Goal: Task Accomplishment & Management: Use online tool/utility

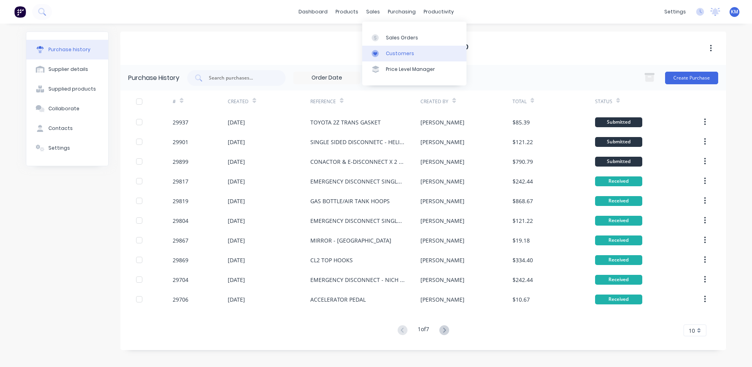
click at [377, 52] on icon at bounding box center [375, 53] width 7 height 7
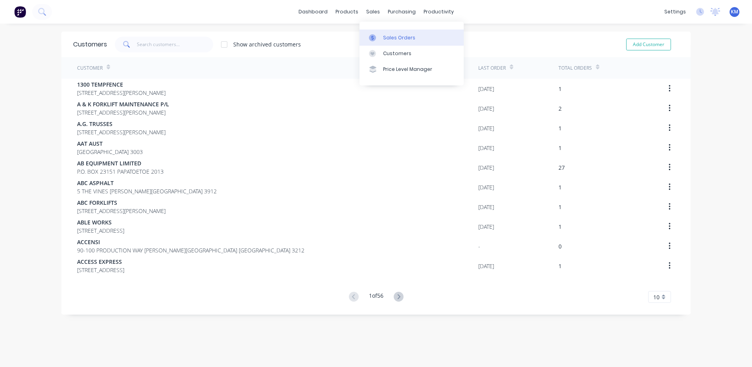
click at [377, 39] on div at bounding box center [375, 37] width 12 height 7
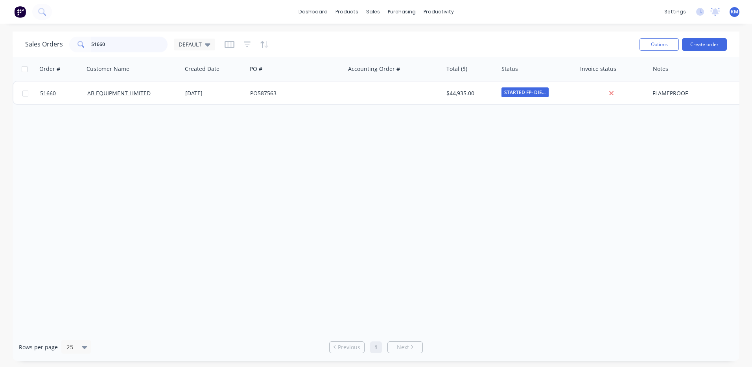
click at [145, 40] on input "51660" at bounding box center [129, 45] width 77 height 16
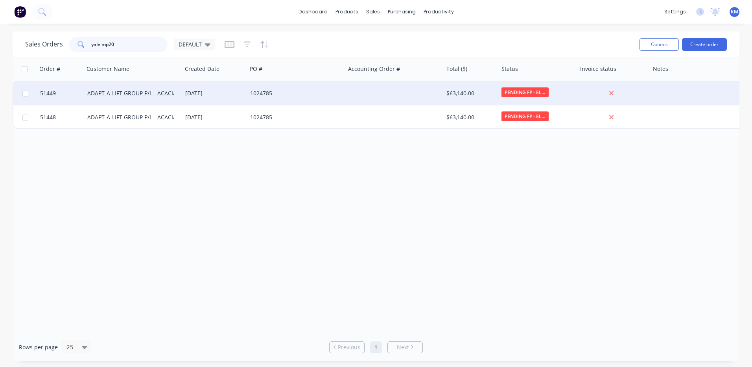
type input "yale mp20"
click at [205, 94] on div "[DATE]" at bounding box center [214, 93] width 59 height 8
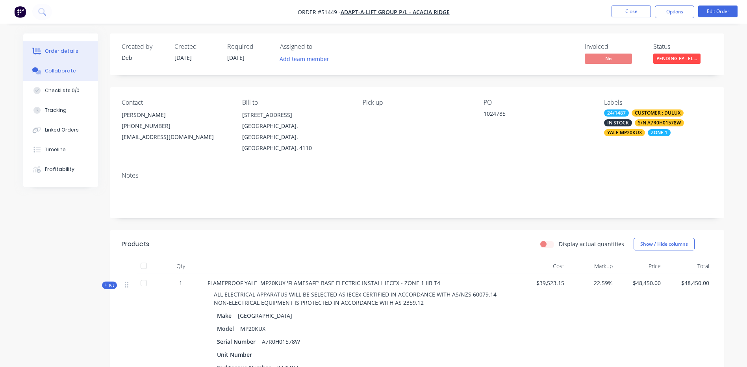
click at [69, 74] on div "Collaborate" at bounding box center [60, 70] width 31 height 7
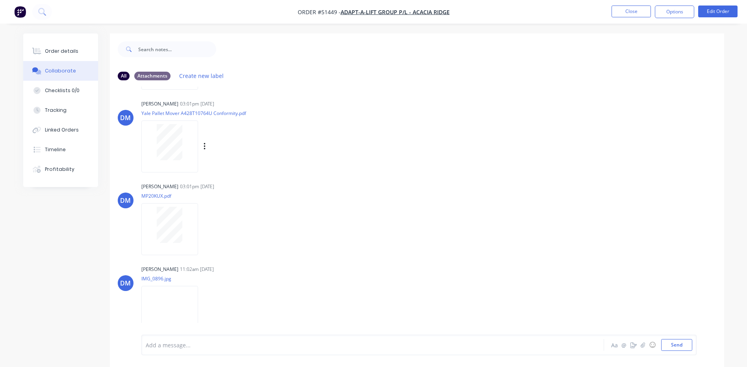
scroll to position [255, 0]
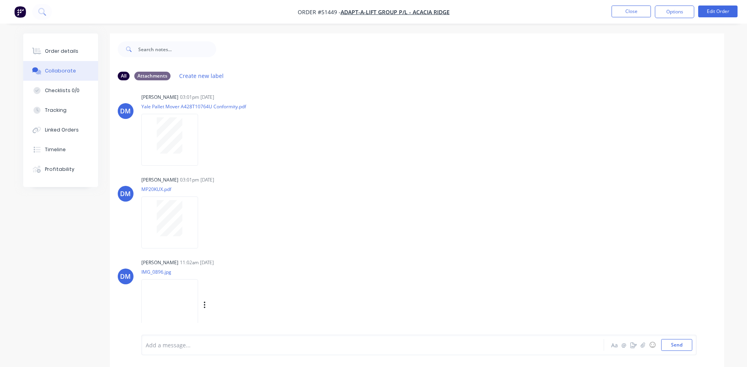
click at [166, 293] on img at bounding box center [169, 305] width 57 height 52
click at [81, 43] on button "Order details" at bounding box center [60, 51] width 75 height 20
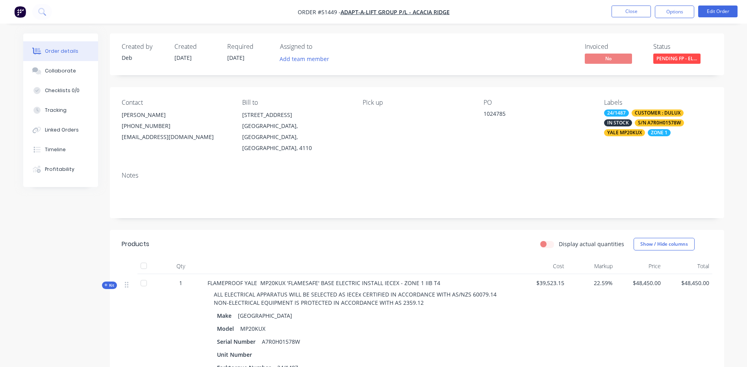
click at [681, 57] on span "PENDING FP - EL..." at bounding box center [676, 59] width 47 height 10
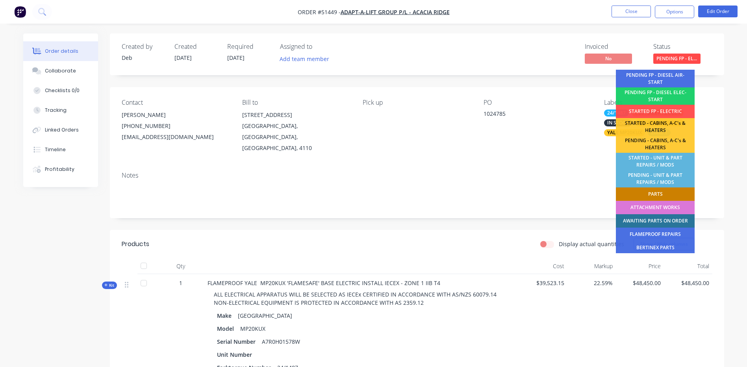
scroll to position [79, 0]
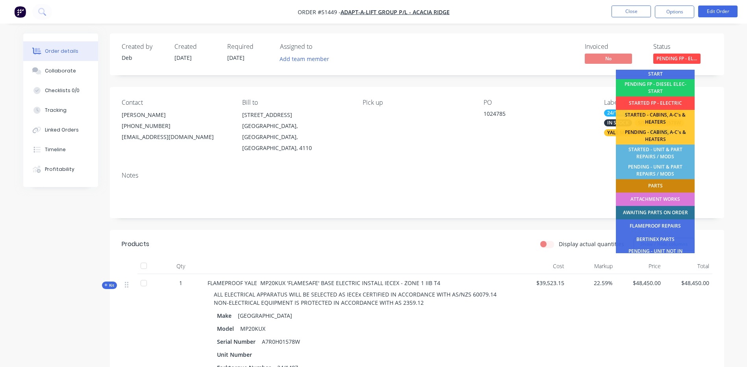
click at [658, 101] on div "STARTED FP - ELECTRIC" at bounding box center [655, 102] width 79 height 13
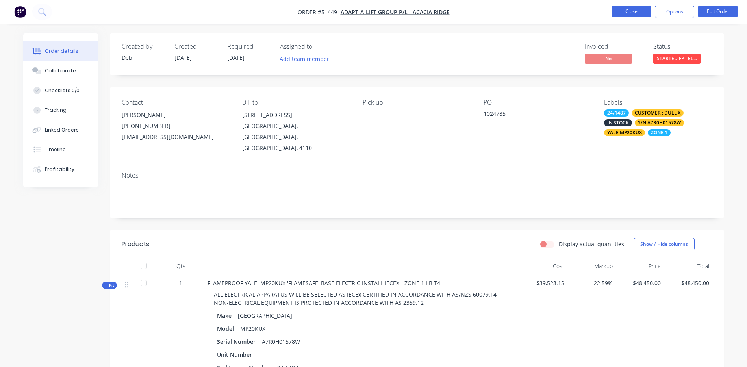
click at [645, 13] on button "Close" at bounding box center [630, 12] width 39 height 12
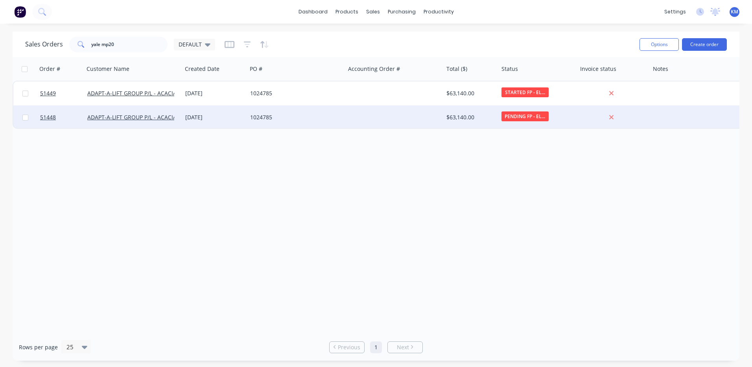
click at [399, 116] on div at bounding box center [394, 117] width 98 height 24
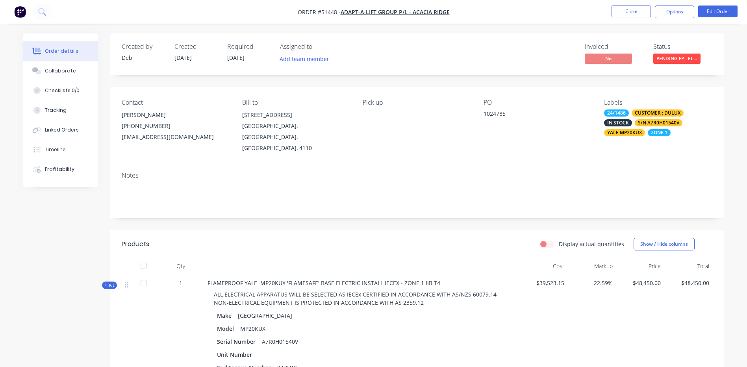
click at [684, 61] on span "PENDING FP - EL..." at bounding box center [676, 59] width 47 height 10
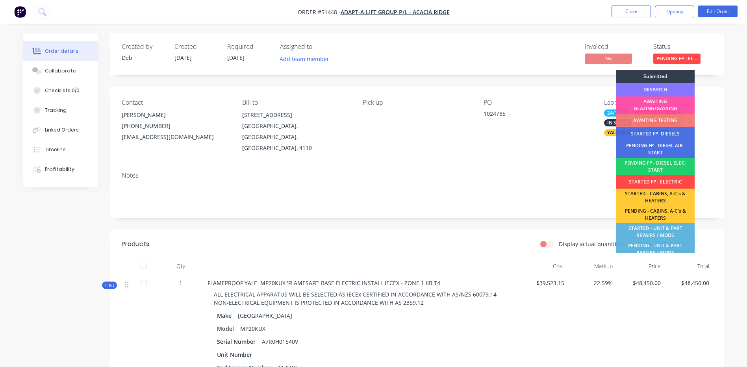
click at [654, 181] on div "STARTED FP - ELECTRIC" at bounding box center [655, 181] width 79 height 13
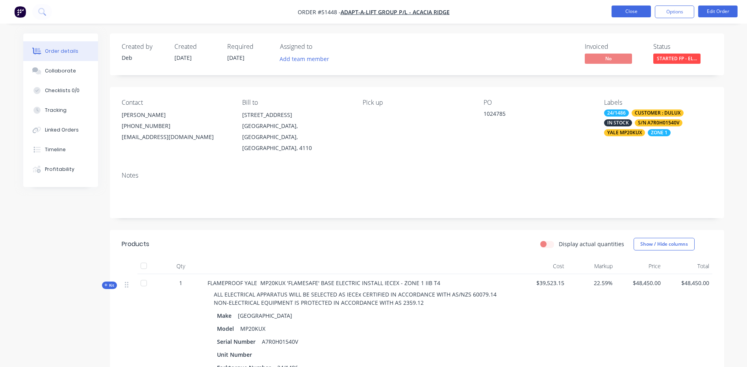
click at [635, 14] on button "Close" at bounding box center [630, 12] width 39 height 12
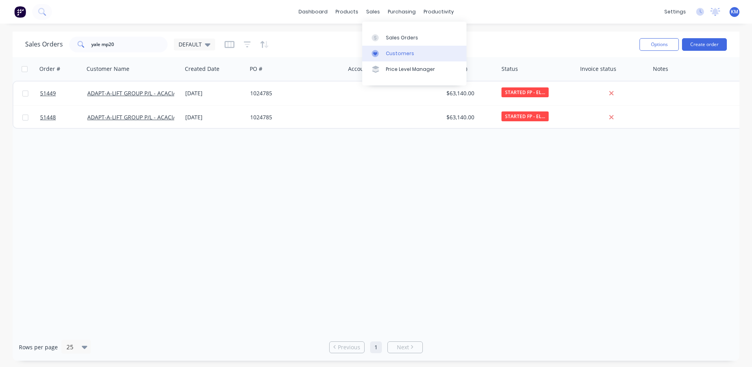
click at [382, 54] on div at bounding box center [378, 53] width 12 height 7
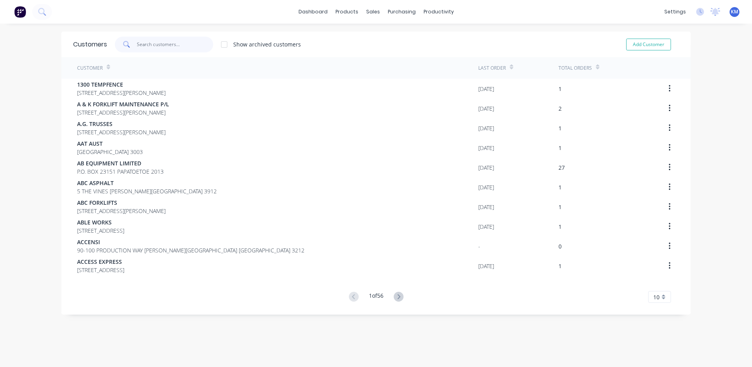
click at [145, 44] on input "text" at bounding box center [175, 45] width 77 height 16
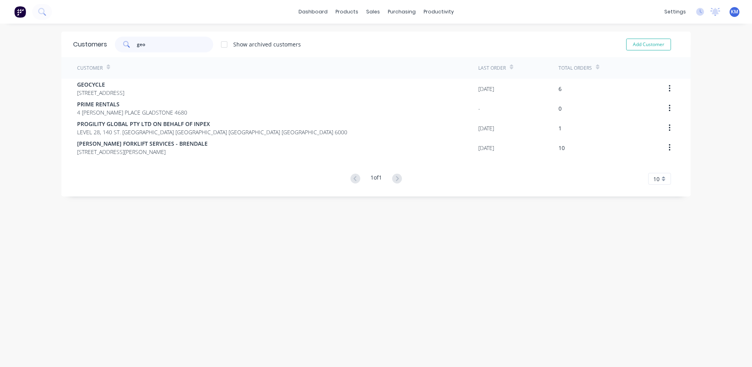
type input "geo"
click at [172, 77] on div "Customer" at bounding box center [277, 68] width 401 height 22
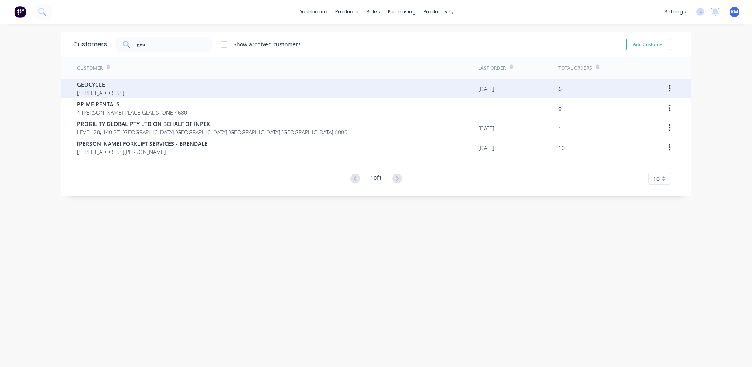
click at [172, 80] on div "GEOCYCLE [STREET_ADDRESS]" at bounding box center [277, 89] width 401 height 20
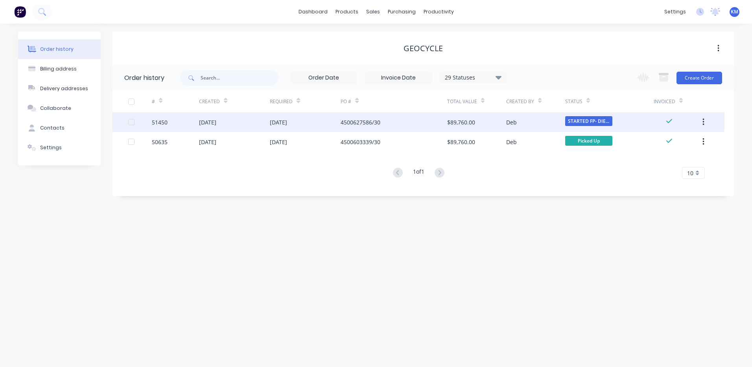
click at [303, 125] on div "[DATE]" at bounding box center [305, 122] width 71 height 20
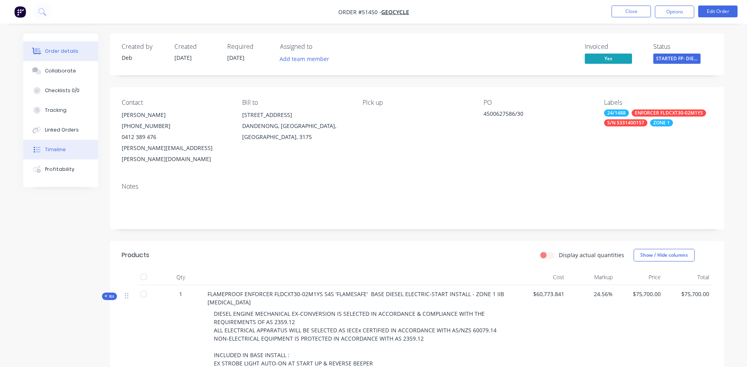
click at [68, 143] on button "Timeline" at bounding box center [60, 150] width 75 height 20
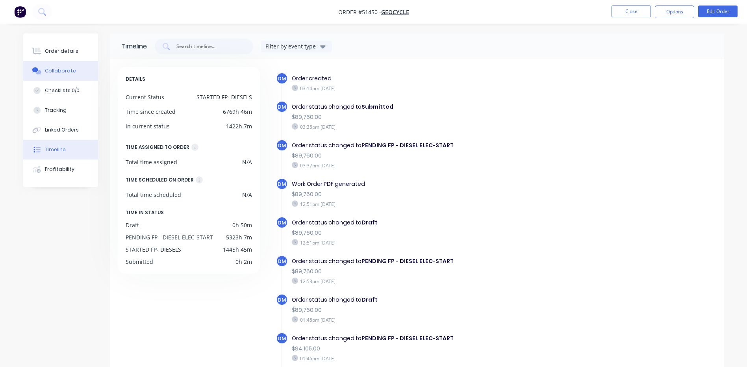
click at [64, 67] on button "Collaborate" at bounding box center [60, 71] width 75 height 20
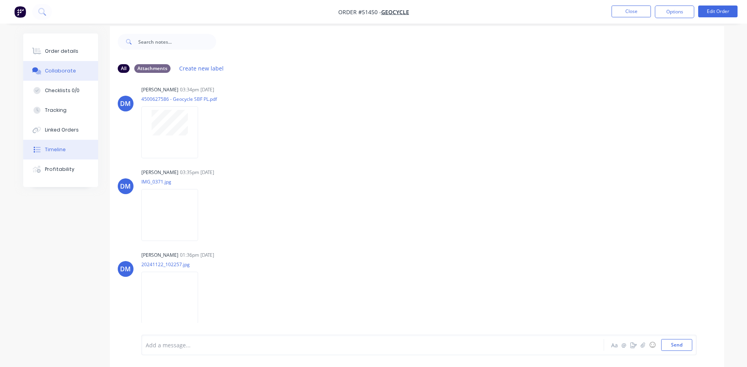
scroll to position [12, 0]
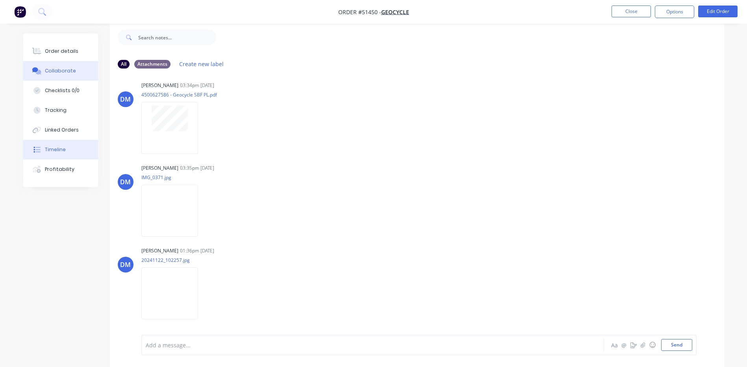
click at [85, 145] on button "Timeline" at bounding box center [60, 150] width 75 height 20
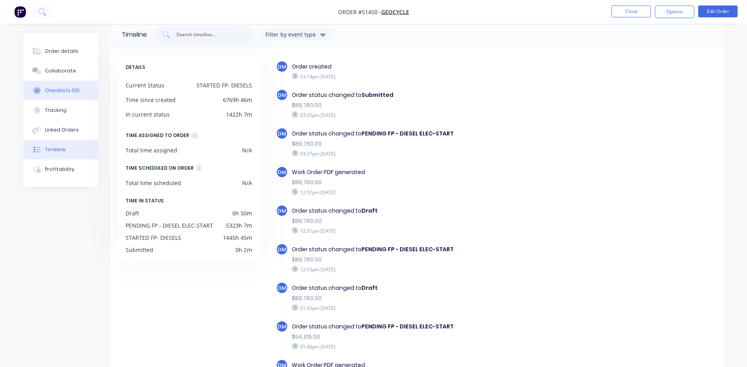
click at [72, 81] on button "Checklists 0/0" at bounding box center [60, 91] width 75 height 20
type textarea "x"
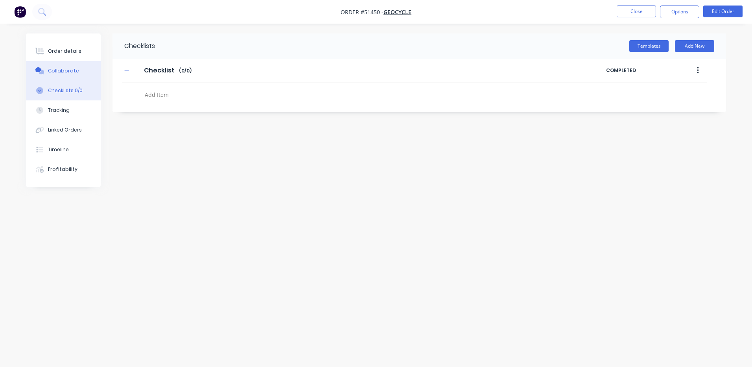
click at [74, 71] on div "Collaborate" at bounding box center [63, 70] width 31 height 7
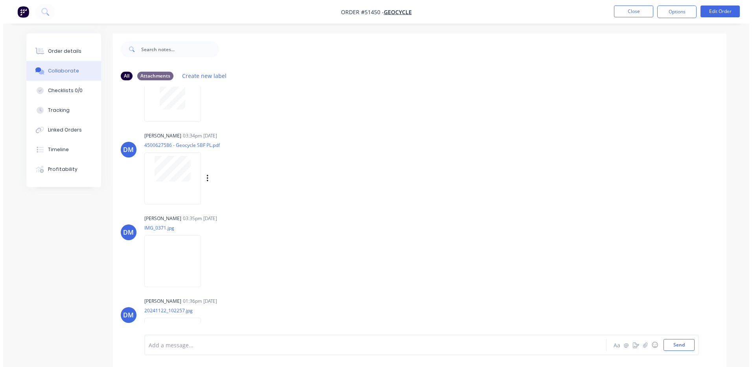
scroll to position [172, 0]
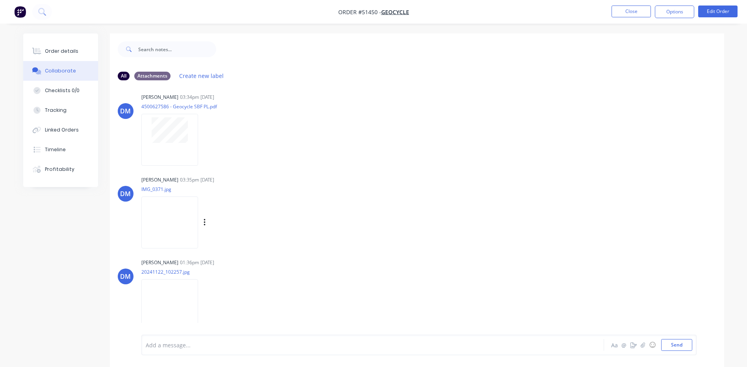
click at [179, 213] on img at bounding box center [169, 222] width 57 height 52
click at [620, 15] on button "Close" at bounding box center [630, 12] width 39 height 12
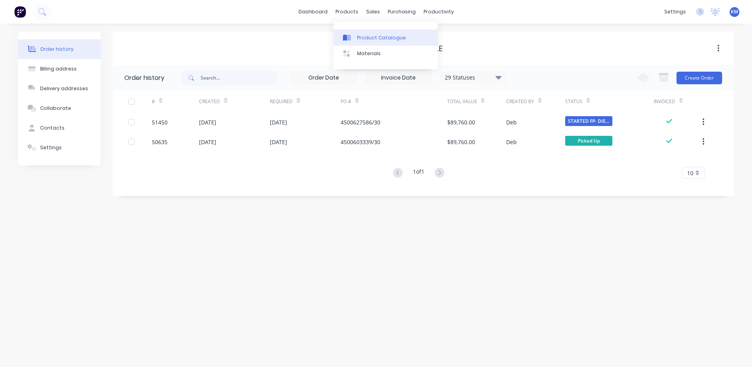
click at [349, 32] on link "Product Catalogue" at bounding box center [386, 38] width 104 height 16
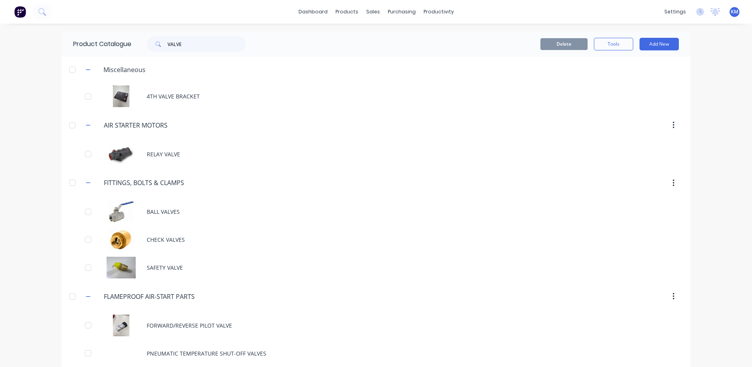
click at [212, 34] on div "Product Catalogue VALVE" at bounding box center [163, 43] width 204 height 25
click at [209, 38] on input "VALVE" at bounding box center [207, 44] width 78 height 16
click at [203, 43] on input "VALVE" at bounding box center [207, 44] width 78 height 16
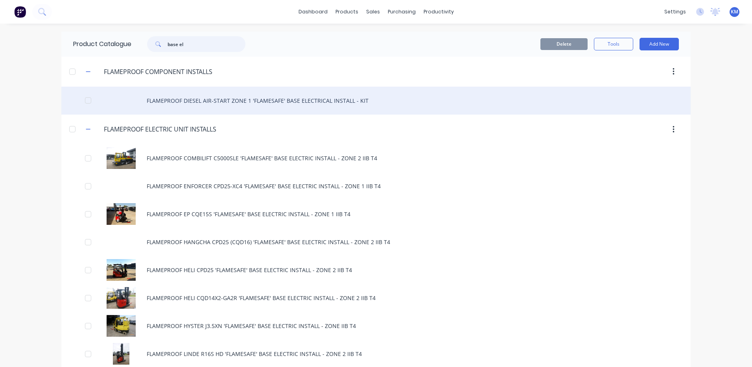
type input "base el"
click at [213, 104] on div "FLAMEPROOF DIESEL AIR-START ZONE 1 'FLAMESAFE' BASE ELECTRICAL INSTALL - KIT" at bounding box center [376, 101] width 630 height 28
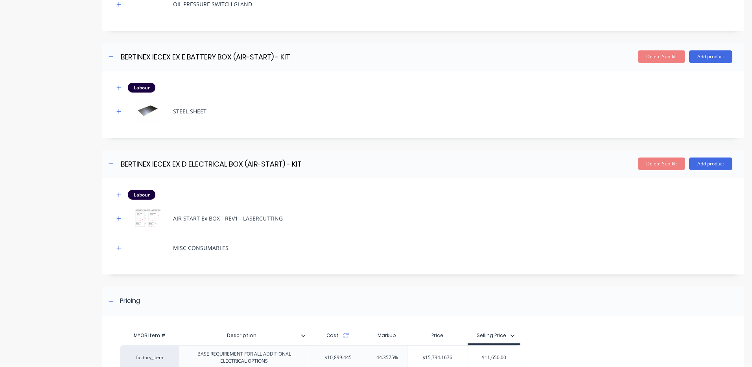
scroll to position [594, 0]
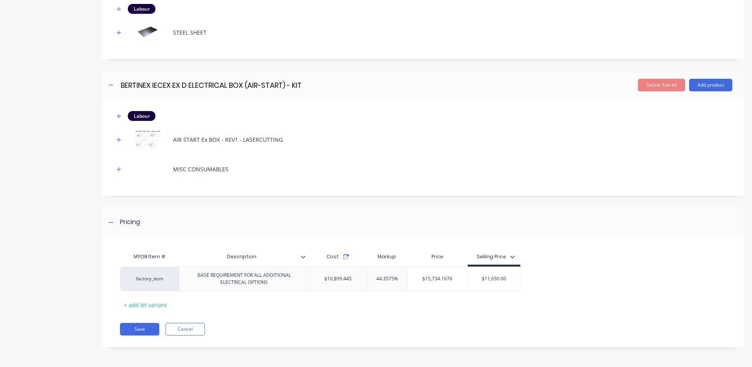
click at [348, 257] on icon at bounding box center [346, 256] width 6 height 6
click at [539, 249] on div "MYOB Item # Description Cost Markup Price Selling Price factory_item BASE REQUI…" at bounding box center [420, 280] width 601 height 62
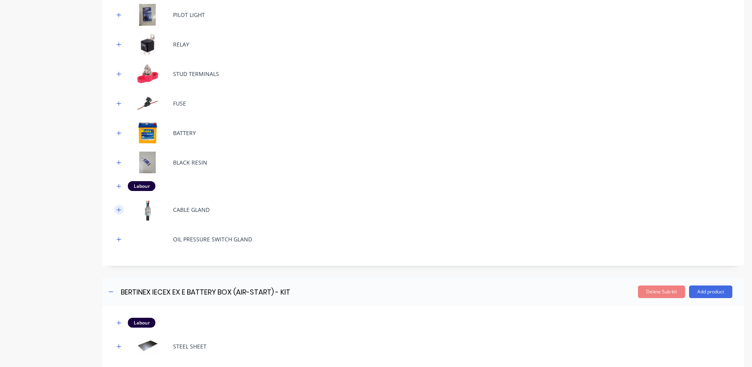
scroll to position [279, 0]
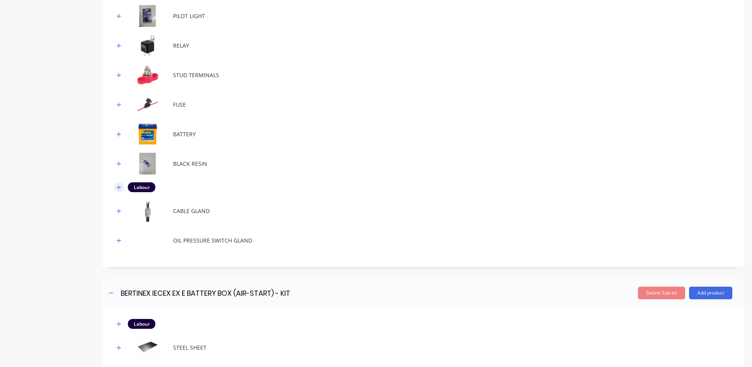
click at [116, 189] on button "button" at bounding box center [119, 187] width 10 height 10
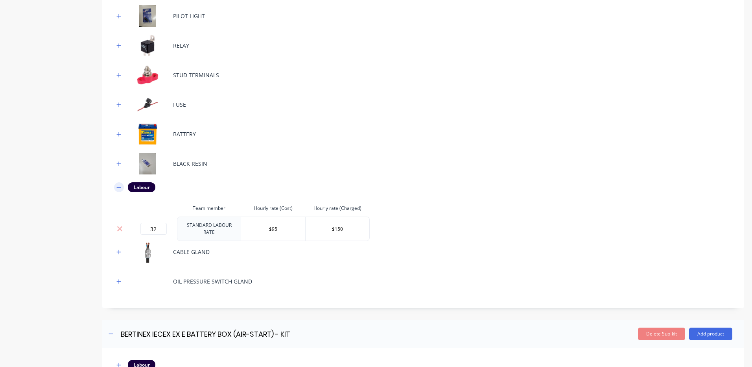
click at [118, 186] on icon "button" at bounding box center [118, 188] width 5 height 6
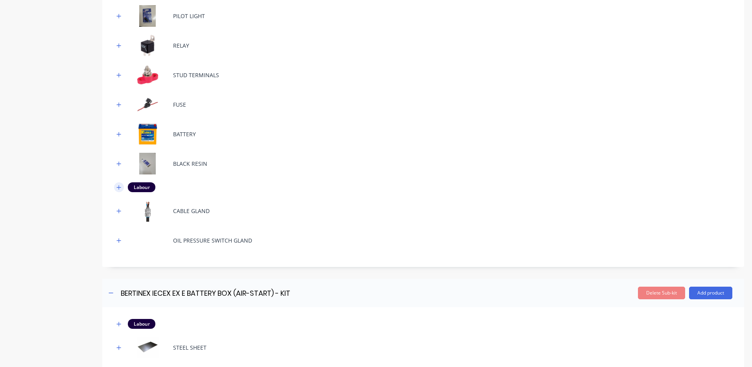
click at [119, 187] on icon "button" at bounding box center [119, 187] width 4 height 4
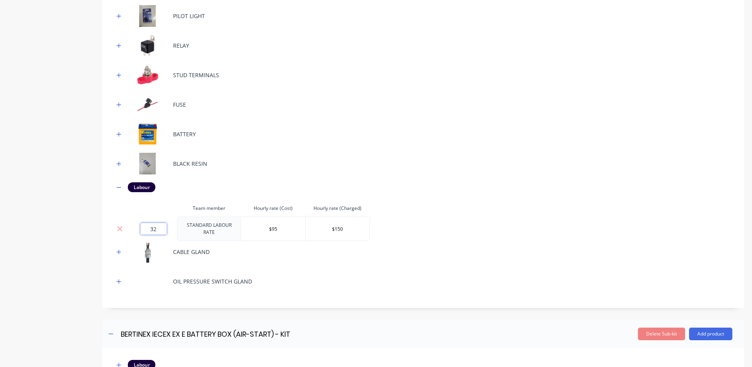
click at [146, 224] on input "32" at bounding box center [154, 229] width 26 height 12
click at [150, 225] on input "32" at bounding box center [154, 229] width 26 height 12
click at [151, 224] on input "32" at bounding box center [154, 229] width 26 height 12
click at [180, 200] on div "FLAMEPROOF ALTERNATOR FAN BELTS OIL PRESSURE SWITCH PILOT LIGHT RELAY STUD TERM…" at bounding box center [423, 104] width 619 height 375
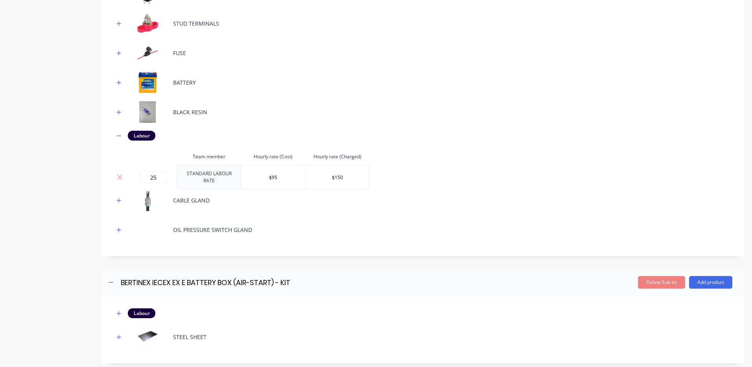
scroll to position [318, 0]
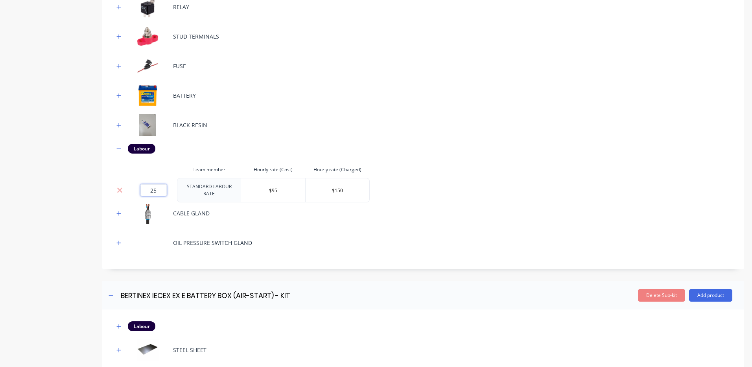
click at [157, 188] on input "25" at bounding box center [154, 190] width 26 height 12
type input "32"
click at [155, 169] on th at bounding box center [153, 169] width 47 height 17
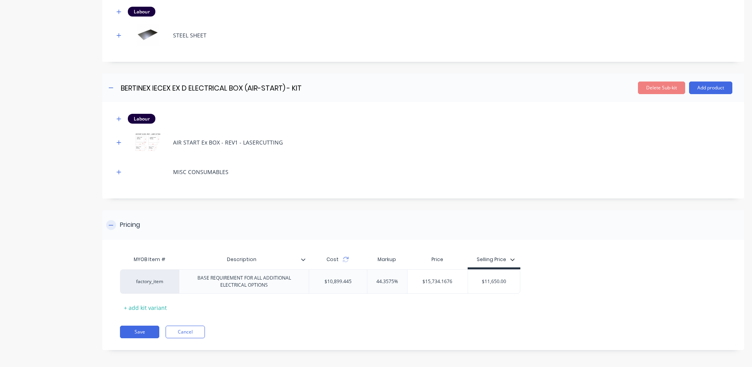
scroll to position [632, 0]
click at [344, 259] on icon at bounding box center [346, 259] width 6 height 6
click at [346, 258] on icon at bounding box center [346, 259] width 6 height 6
click at [140, 330] on button "Save" at bounding box center [139, 331] width 39 height 13
